Goal: Task Accomplishment & Management: Use online tool/utility

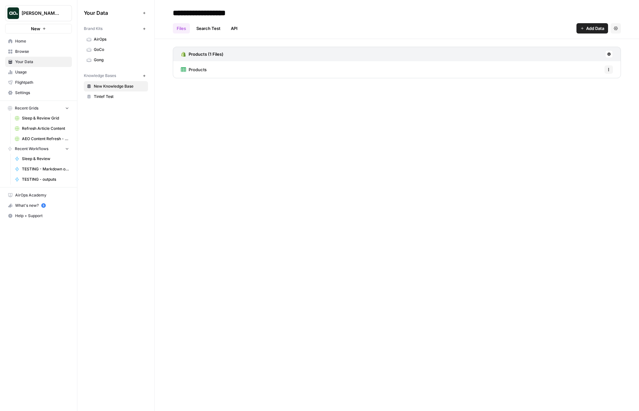
click at [32, 128] on span "Refresh Article Content" at bounding box center [45, 129] width 47 height 6
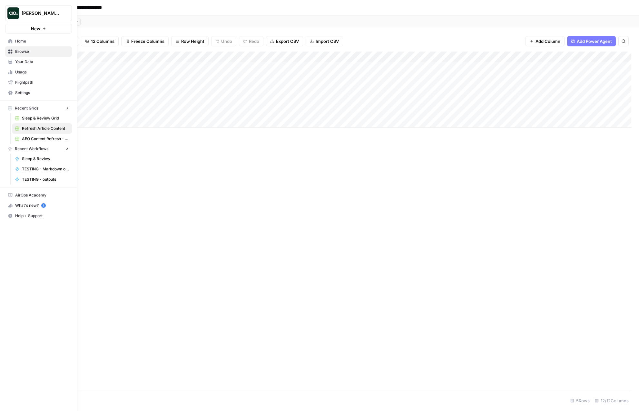
click at [11, 106] on icon "button" at bounding box center [10, 108] width 5 height 5
